Goal: Information Seeking & Learning: Learn about a topic

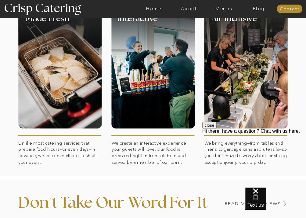
scroll to position [266, 0]
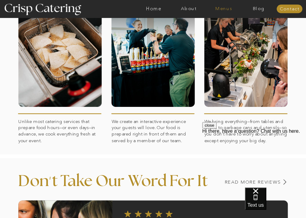
click at [227, 10] on nav "Menus" at bounding box center [223, 8] width 35 height 5
click at [225, 9] on nav "Menus" at bounding box center [223, 8] width 35 height 5
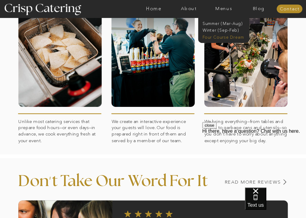
click at [221, 36] on nav "Four Course Dream" at bounding box center [226, 36] width 46 height 5
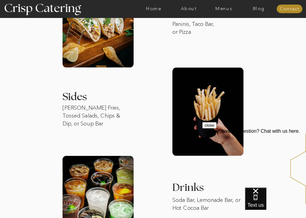
scroll to position [513, 0]
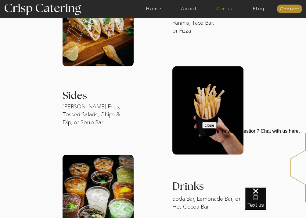
click at [224, 9] on nav "Menus" at bounding box center [223, 8] width 35 height 5
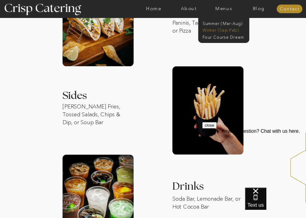
click at [224, 29] on nav "Winter (Sep-Feb)" at bounding box center [224, 29] width 42 height 5
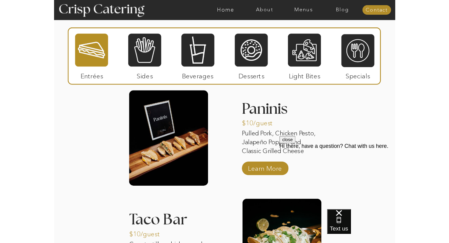
scroll to position [625, 0]
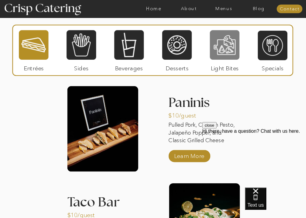
click at [223, 51] on div at bounding box center [225, 45] width 30 height 31
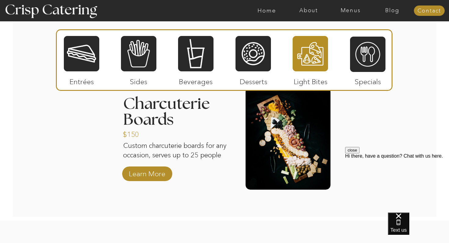
scroll to position [773, 0]
